Goal: Task Accomplishment & Management: Use online tool/utility

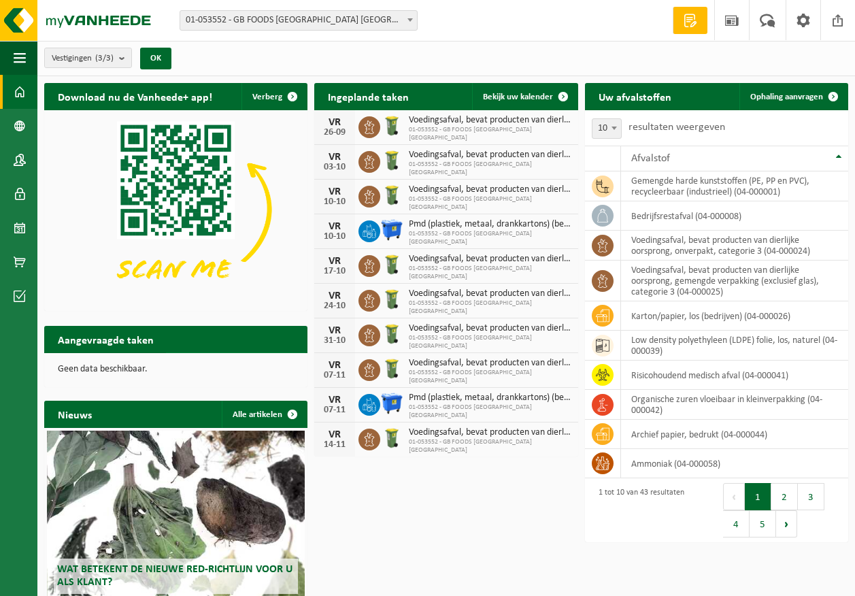
click at [271, 362] on span "Toon de aangevraagde taken" at bounding box center [229, 366] width 105 height 9
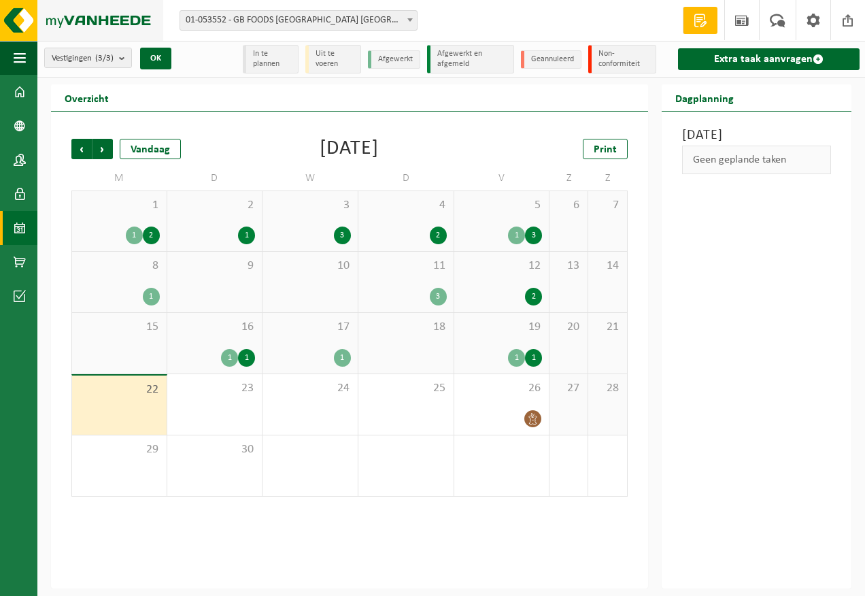
click at [90, 10] on img at bounding box center [81, 20] width 163 height 41
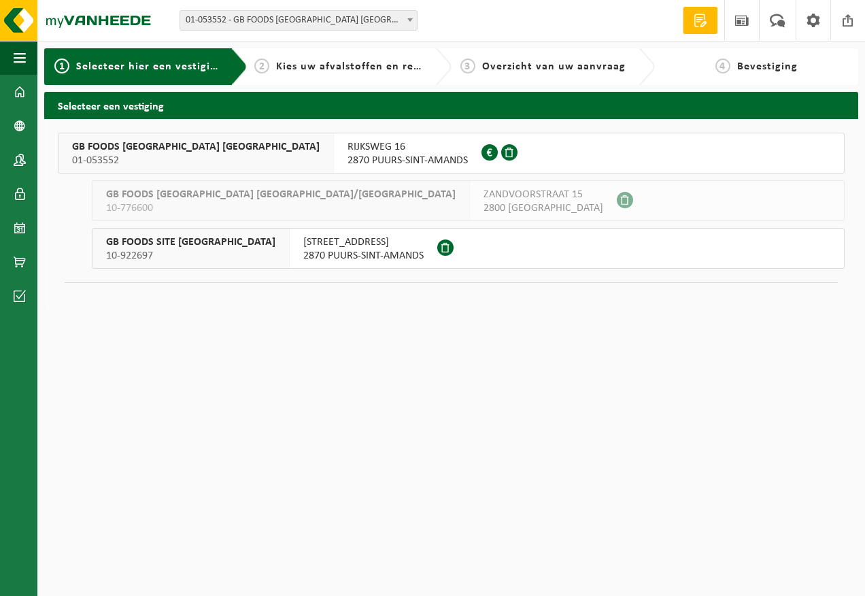
click at [348, 155] on span "2870 PUURS-SINT-AMANDS" at bounding box center [408, 161] width 120 height 14
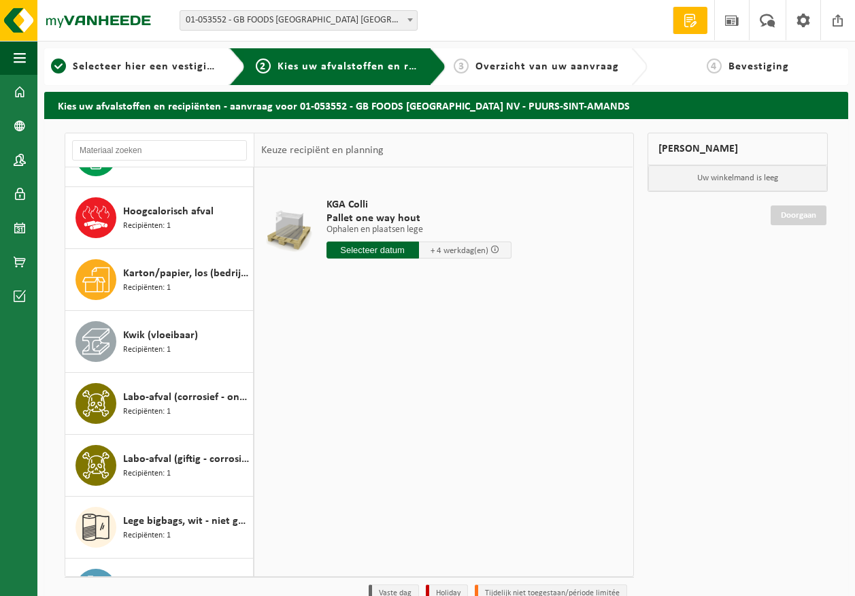
scroll to position [816, 0]
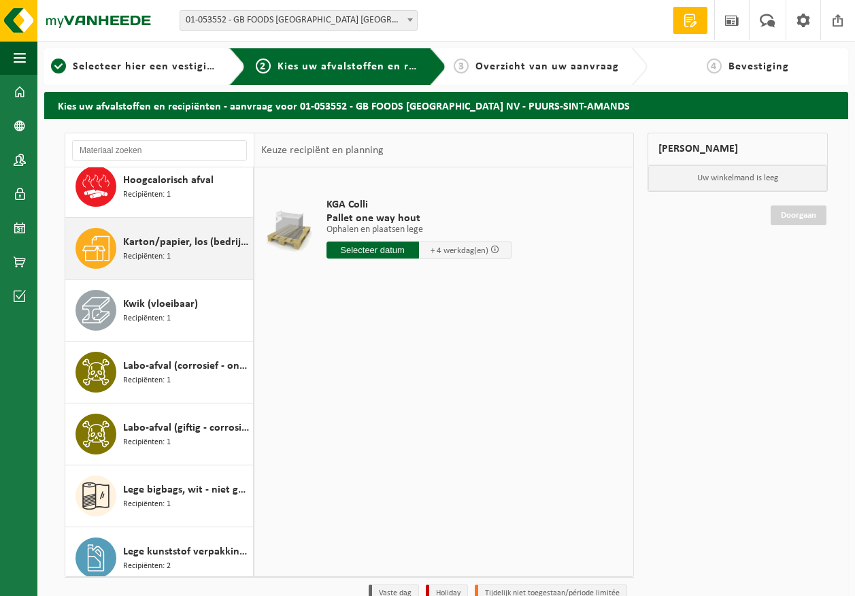
click at [178, 228] on div "Karton/papier, los (bedrijven) Recipiënten: 1" at bounding box center [186, 248] width 127 height 41
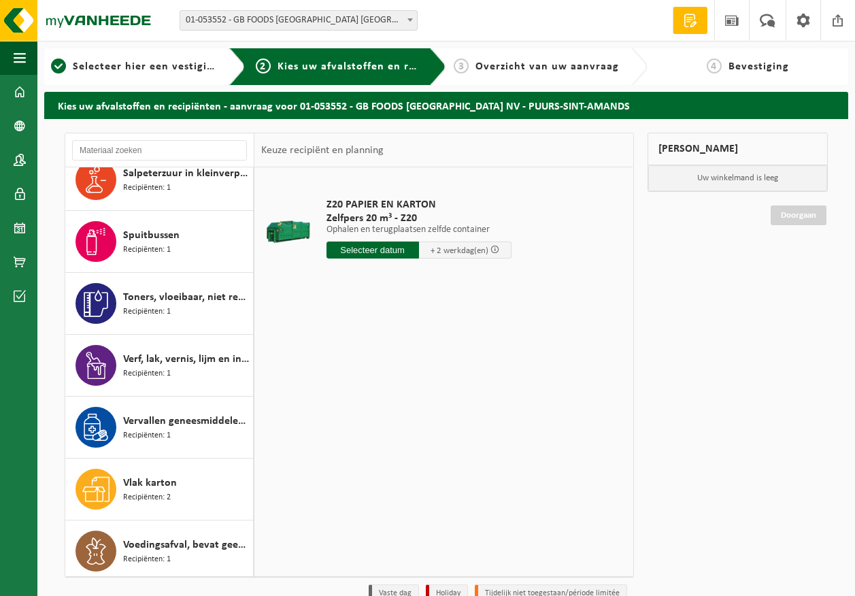
scroll to position [1819, 0]
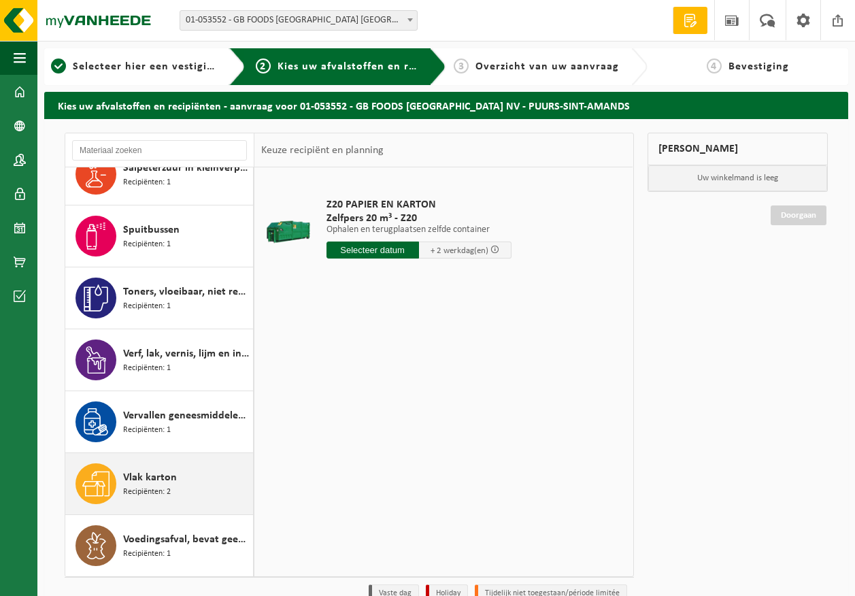
click at [164, 482] on span "Vlak karton" at bounding box center [150, 477] width 54 height 16
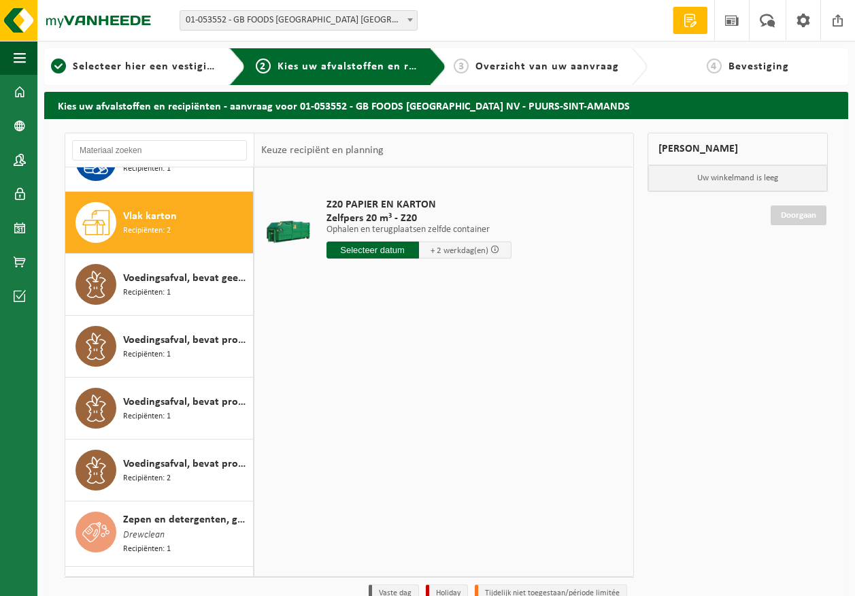
scroll to position [2105, 0]
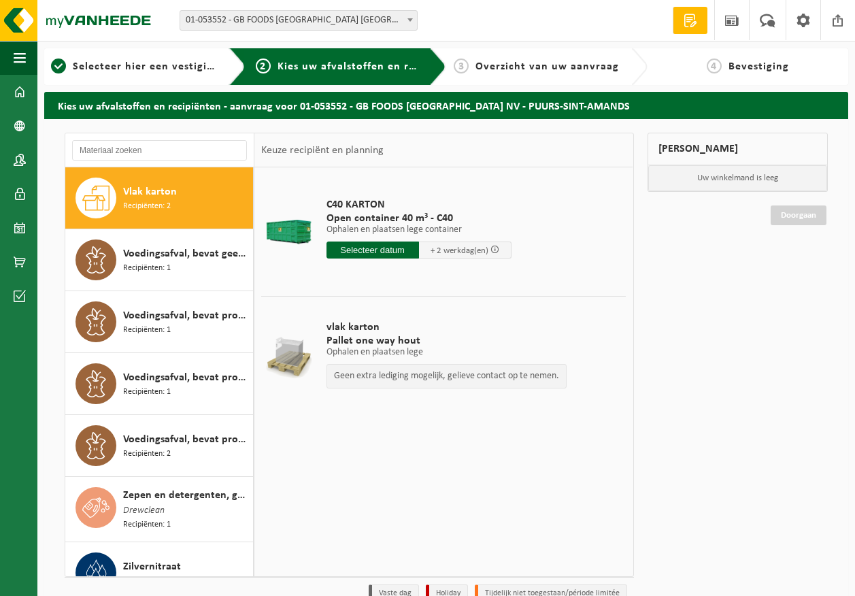
click at [364, 249] on input "text" at bounding box center [373, 249] width 93 height 17
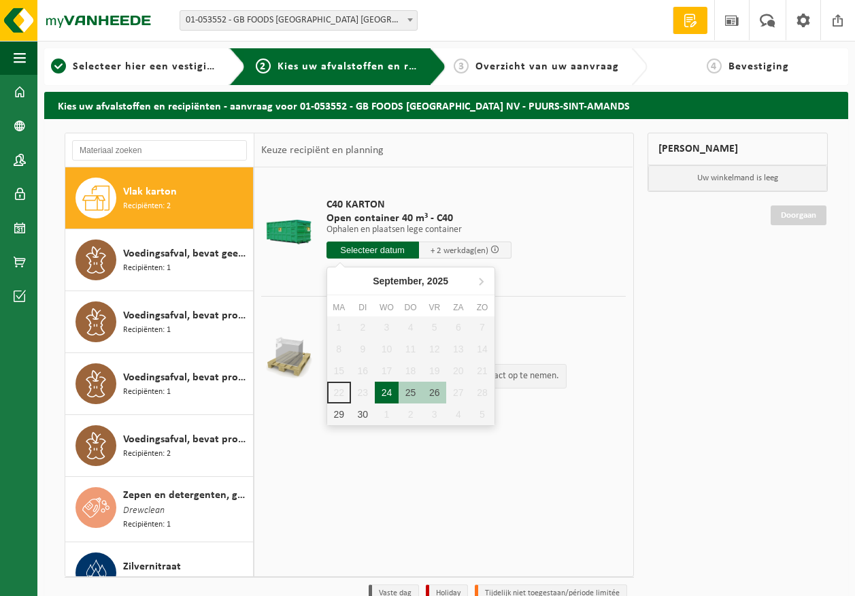
click at [380, 386] on div "24" at bounding box center [387, 393] width 24 height 22
type input "Van 2025-09-24"
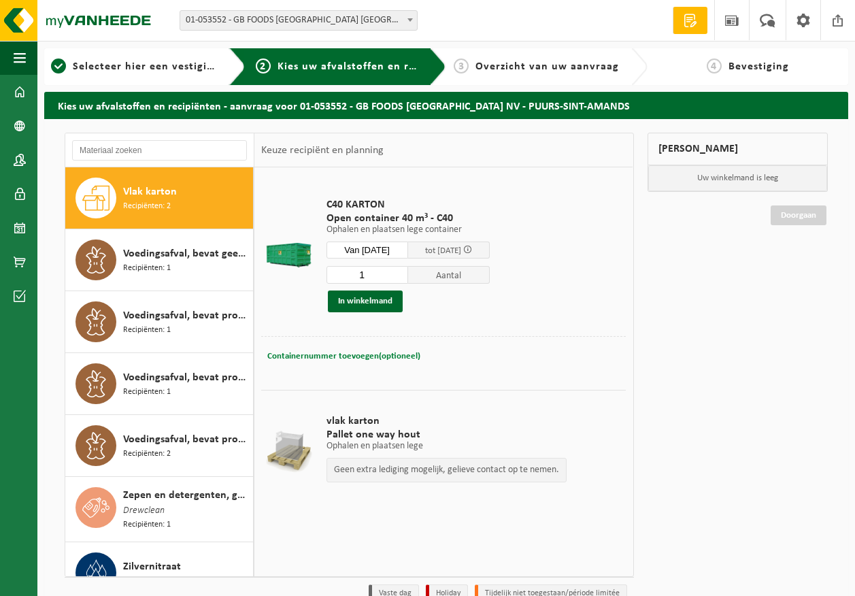
click at [347, 357] on span "Containernummer toevoegen(optioneel)" at bounding box center [343, 356] width 153 height 9
type input "c40-1428"
click at [487, 305] on div "In winkelmand" at bounding box center [408, 301] width 163 height 22
click at [386, 297] on button "In winkelmand" at bounding box center [365, 301] width 75 height 22
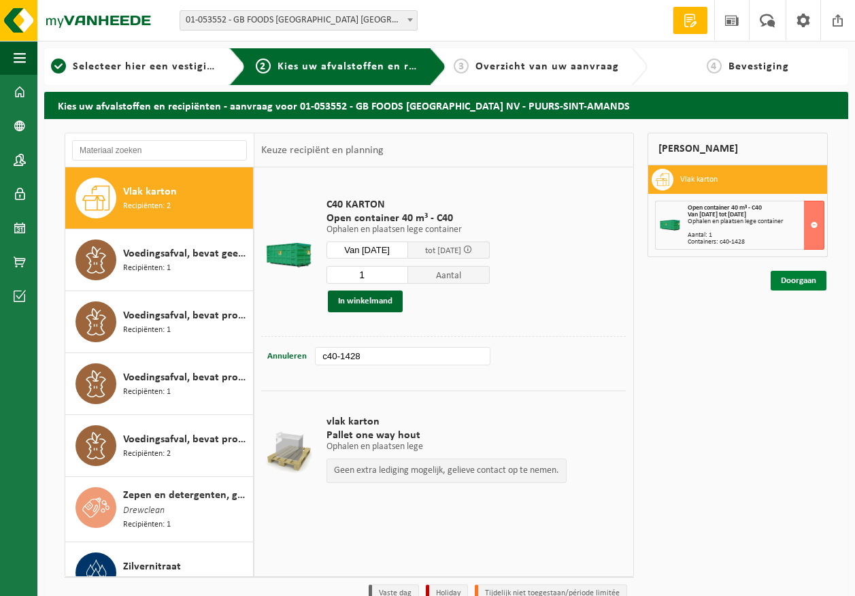
click at [794, 283] on link "Doorgaan" at bounding box center [799, 281] width 56 height 20
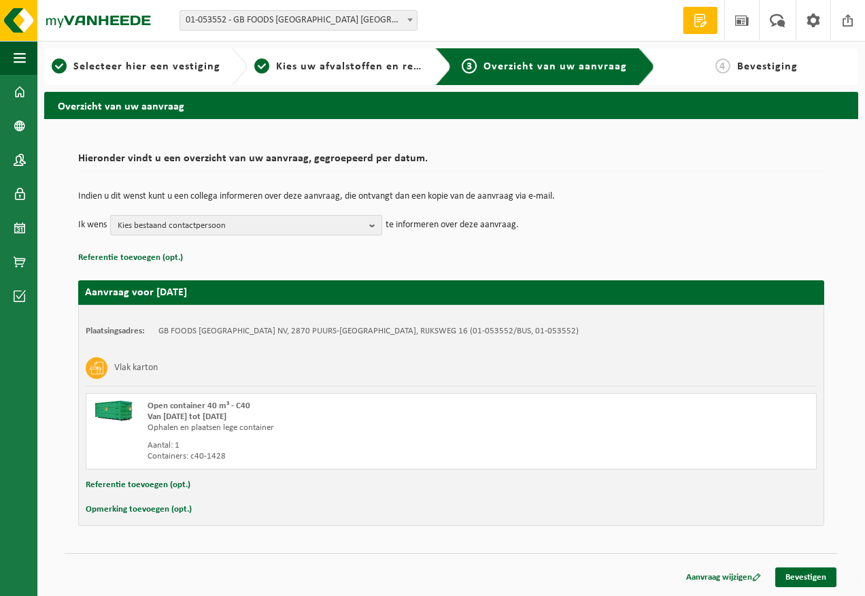
click at [233, 230] on span "Kies bestaand contactpersoon" at bounding box center [241, 226] width 246 height 20
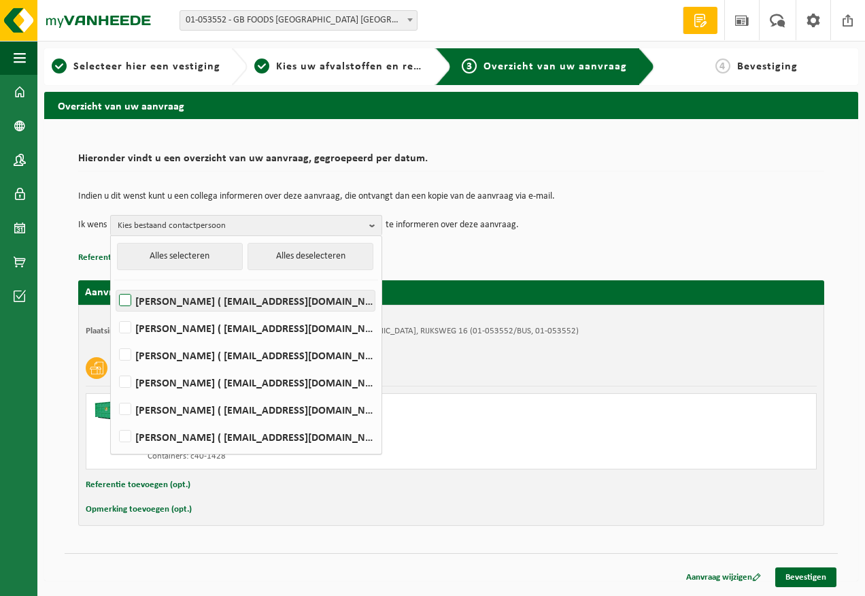
click at [231, 299] on label "Devy De Keersmaeker ( devy_dekeersmaeker@thegbfoods.com )" at bounding box center [245, 300] width 259 height 20
click at [114, 284] on input "Devy De Keersmaeker ( devy_dekeersmaeker@thegbfoods.com )" at bounding box center [114, 283] width 1 height 1
checkbox input "true"
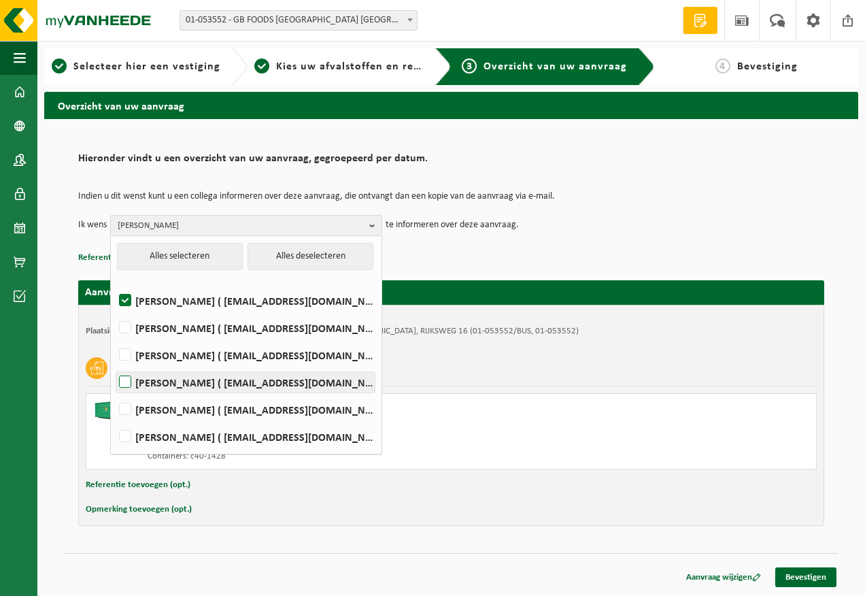
click at [180, 379] on label "Andre Reyniers ( andre_reyniers@thegbfoods.com )" at bounding box center [245, 382] width 259 height 20
click at [114, 365] on input "Andre Reyniers ( andre_reyniers@thegbfoods.com )" at bounding box center [114, 365] width 1 height 1
checkbox input "true"
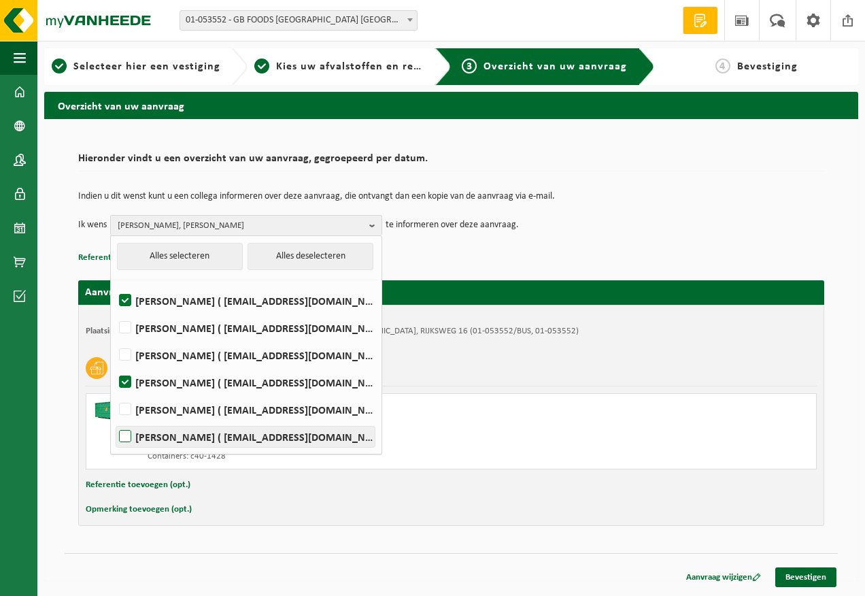
click at [167, 433] on label "Said Tizi ( said_tizi@thegbfoods.com )" at bounding box center [245, 437] width 259 height 20
click at [114, 420] on input "Said Tizi ( said_tizi@thegbfoods.com )" at bounding box center [114, 419] width 1 height 1
checkbox input "true"
click at [865, 474] on div "Overzicht van uw aanvraag Hieronder vindt u een overzicht van uw aanvraag, gegr…" at bounding box center [451, 340] width 828 height 496
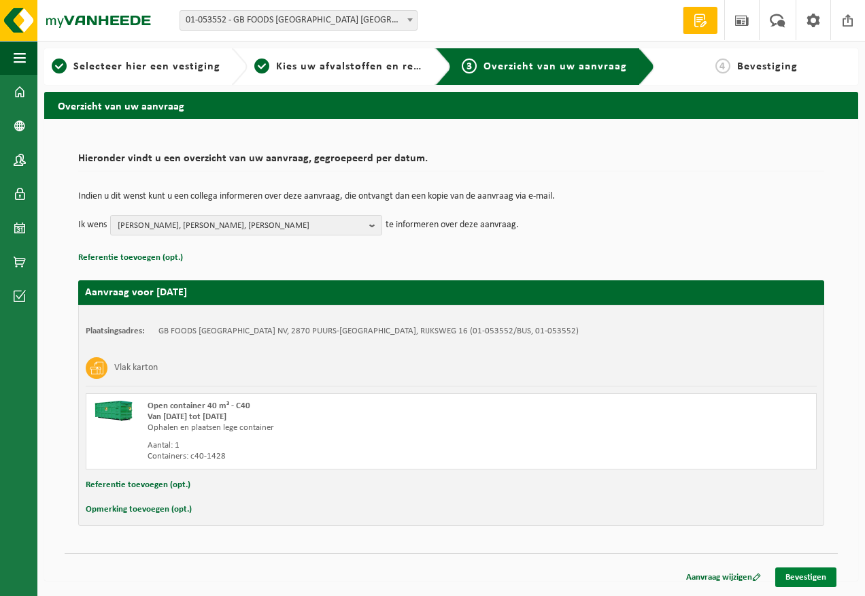
click at [826, 572] on link "Bevestigen" at bounding box center [806, 577] width 61 height 20
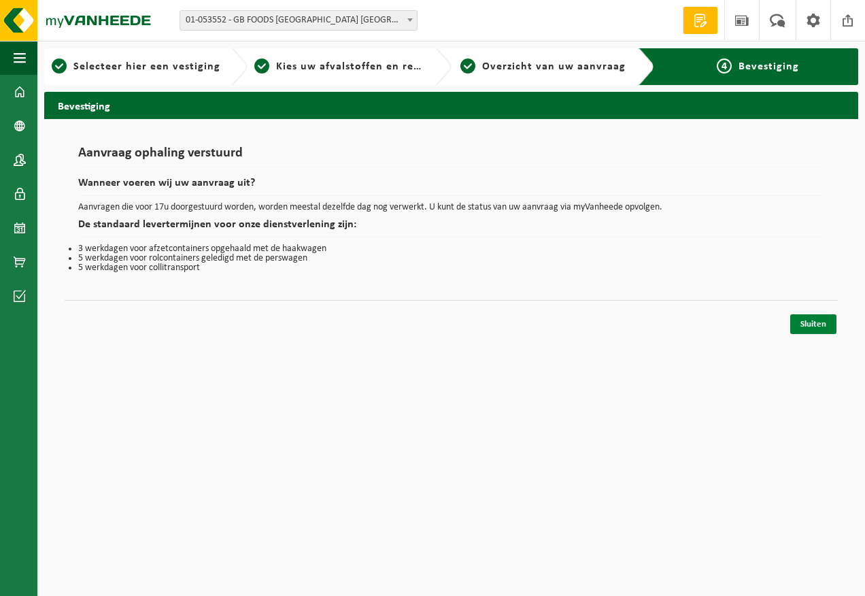
click at [805, 331] on link "Sluiten" at bounding box center [813, 324] width 46 height 20
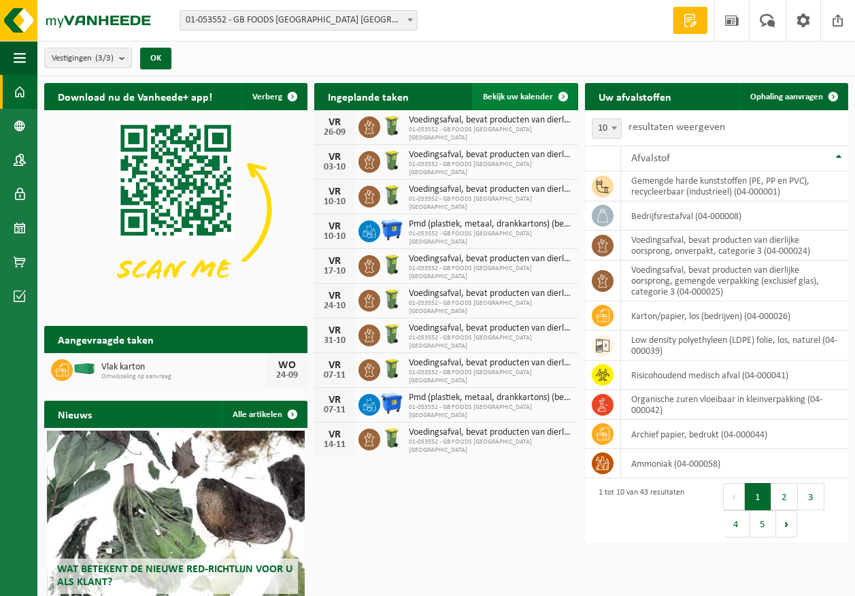
click at [536, 90] on link "Bekijk uw kalender" at bounding box center [524, 96] width 105 height 27
